Goal: Find specific fact: Find specific fact

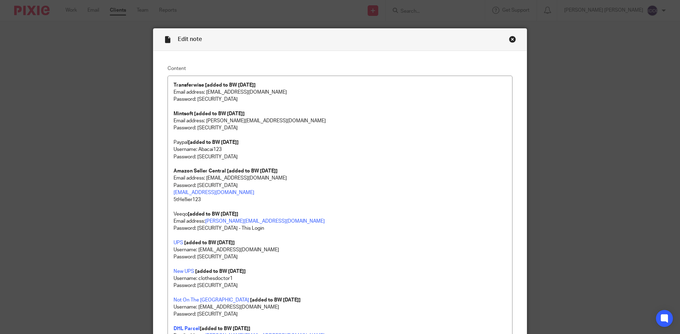
click at [509, 39] on div "Close this dialog window" at bounding box center [512, 39] width 7 height 7
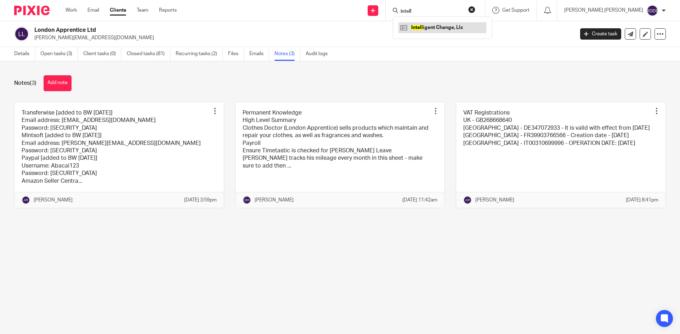
type input "intell"
click at [447, 31] on link at bounding box center [442, 27] width 88 height 11
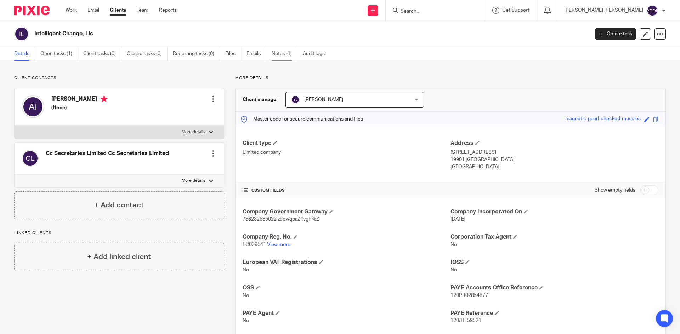
click at [284, 54] on link "Notes (1)" at bounding box center [284, 54] width 26 height 14
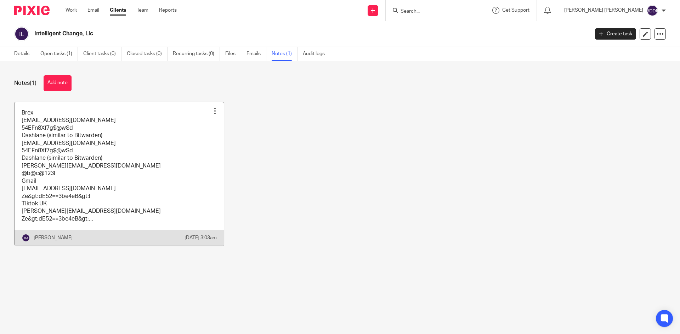
click at [166, 158] on link at bounding box center [119, 174] width 209 height 144
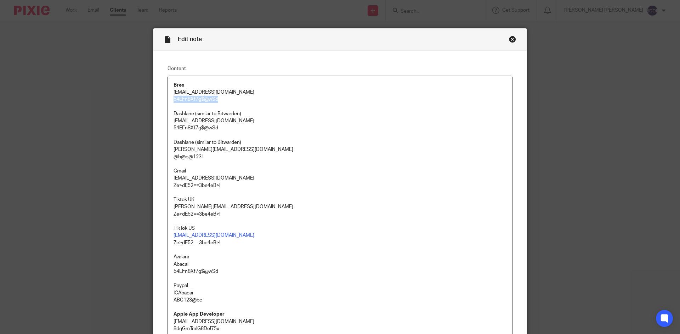
drag, startPoint x: 172, startPoint y: 98, endPoint x: 221, endPoint y: 99, distance: 48.9
click at [221, 99] on p "54EFn8Xf7g$@wSd" at bounding box center [339, 99] width 333 height 7
copy p "54EFn8Xf7g$@wSd"
click at [262, 98] on p "54EFn8Xf7g$@wSd" at bounding box center [339, 99] width 333 height 7
click at [278, 92] on p "[EMAIL_ADDRESS][DOMAIN_NAME]" at bounding box center [339, 92] width 333 height 7
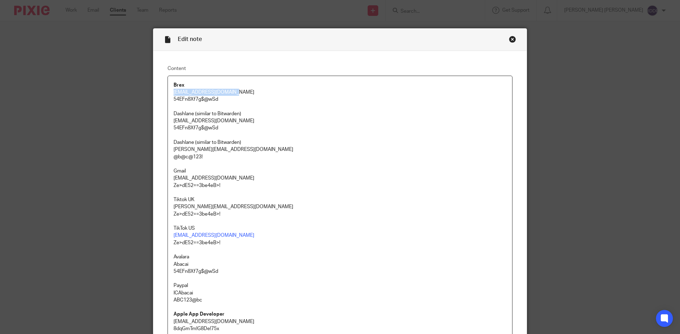
drag, startPoint x: 171, startPoint y: 90, endPoint x: 239, endPoint y: 89, distance: 67.6
click at [239, 89] on p "[EMAIL_ADDRESS][DOMAIN_NAME]" at bounding box center [339, 92] width 333 height 7
copy p "[EMAIL_ADDRESS][DOMAIN_NAME]"
drag, startPoint x: 178, startPoint y: 99, endPoint x: 216, endPoint y: 99, distance: 37.9
click at [216, 99] on div "Brex [EMAIL_ADDRESS][DOMAIN_NAME] 54EFn8Xf7g$@wSd Dashlane (similar to Bitwarde…" at bounding box center [340, 312] width 344 height 473
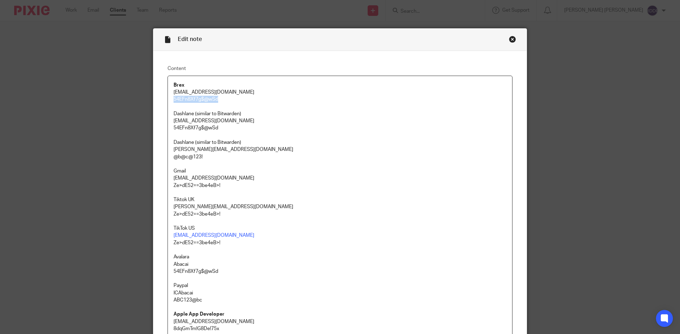
copy p "54EFn8Xf7g$@wSd"
